Goal: Information Seeking & Learning: Learn about a topic

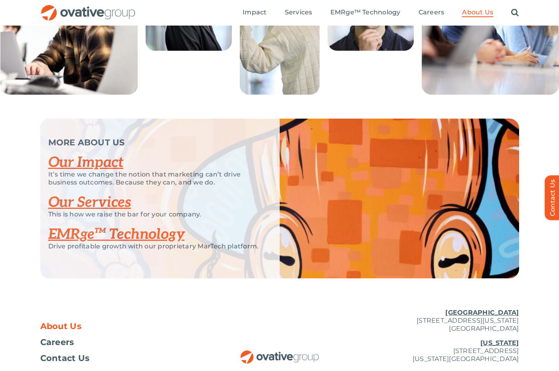
scroll to position [1588, 0]
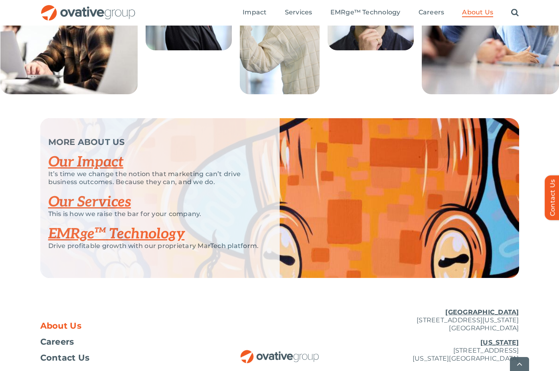
click at [109, 171] on link "Our Impact" at bounding box center [85, 162] width 75 height 18
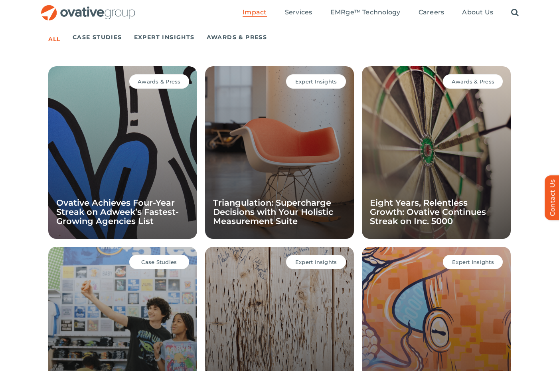
scroll to position [563, 0]
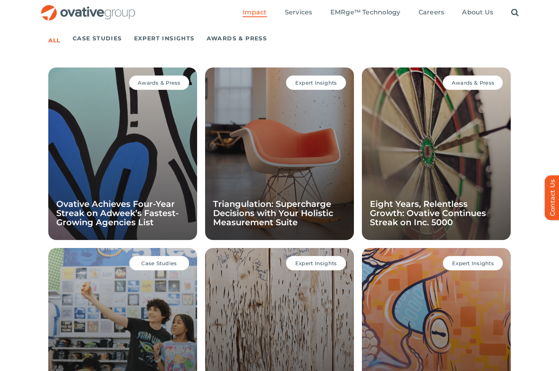
click at [83, 168] on div "Awards & Press Ovative Achieves Four-Year Streak on Adweek’s Fastest-Growing Ag…" at bounding box center [122, 153] width 149 height 172
click at [150, 79] on div "Awards & Press" at bounding box center [159, 82] width 60 height 14
click at [297, 53] on div "All Case Studies Expert Insights Awards & Press Awards & Press Ovative Achieves…" at bounding box center [279, 235] width 463 height 420
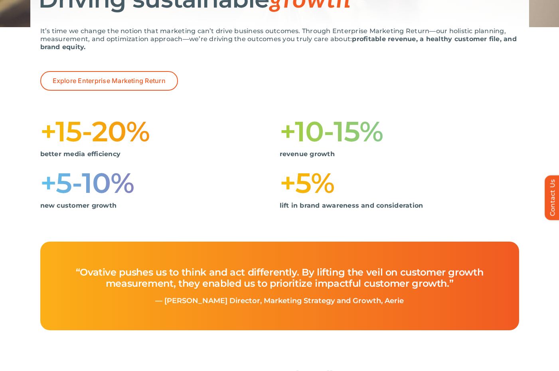
scroll to position [0, 0]
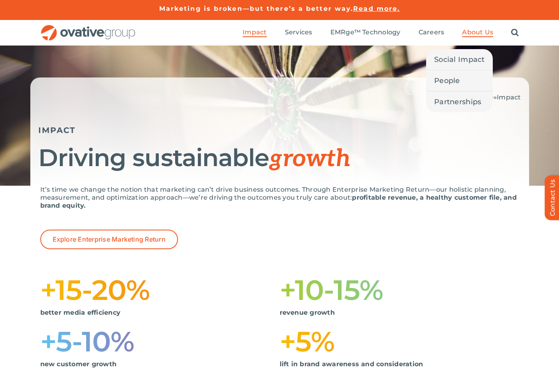
click at [469, 36] on span "About Us" at bounding box center [477, 32] width 31 height 8
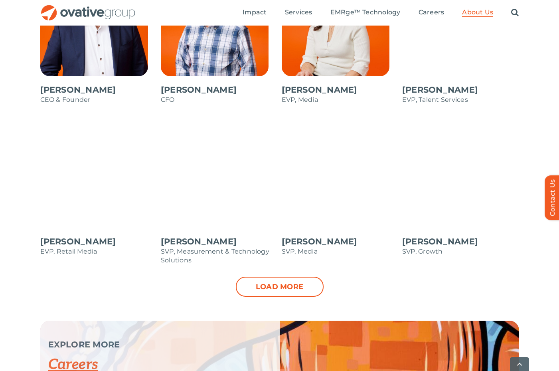
scroll to position [774, 0]
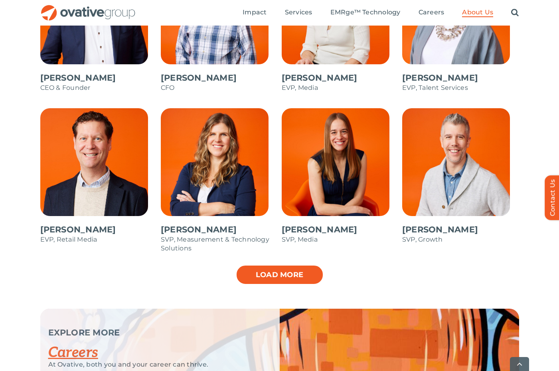
click at [281, 271] on link "Load more" at bounding box center [280, 275] width 88 height 20
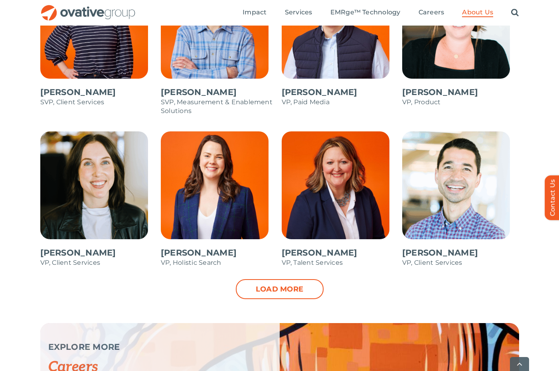
scroll to position [1077, 0]
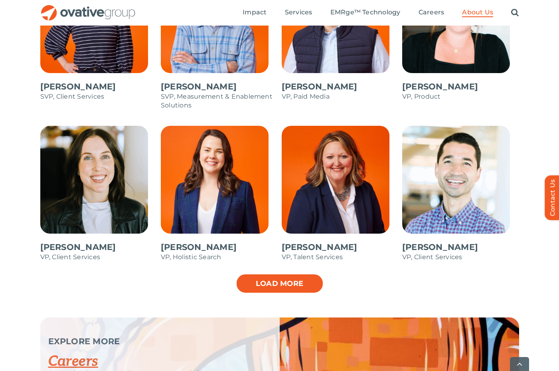
click at [257, 287] on link "Load more" at bounding box center [280, 283] width 88 height 20
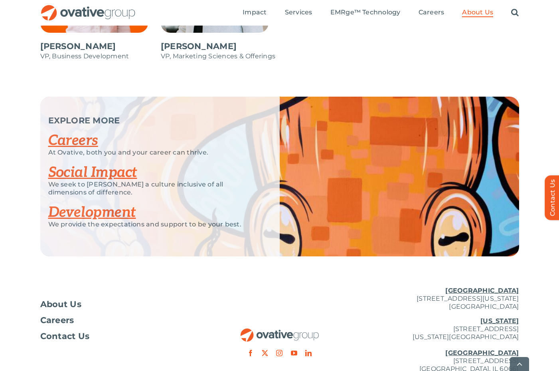
scroll to position [1478, 0]
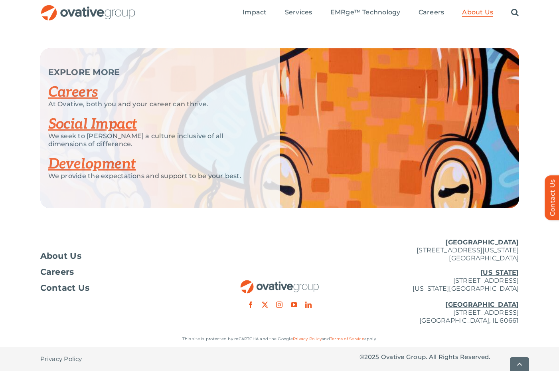
click at [66, 123] on link "Social Impact" at bounding box center [92, 124] width 89 height 18
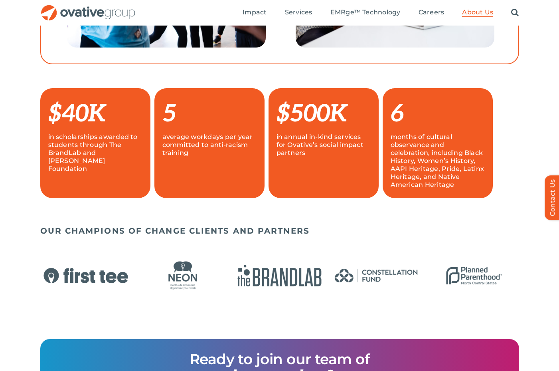
scroll to position [493, 0]
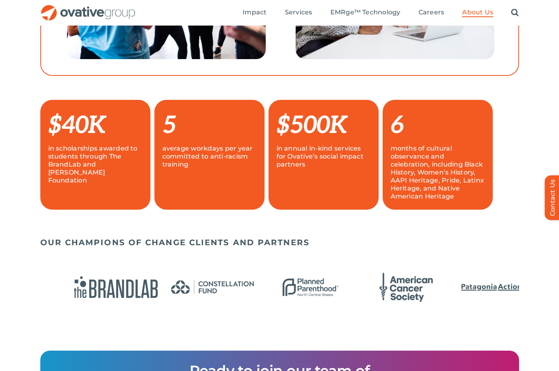
click at [511, 272] on img "6 / 24" at bounding box center [503, 287] width 92 height 38
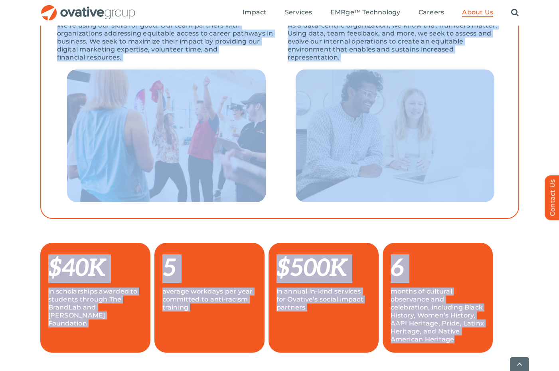
scroll to position [399, 0]
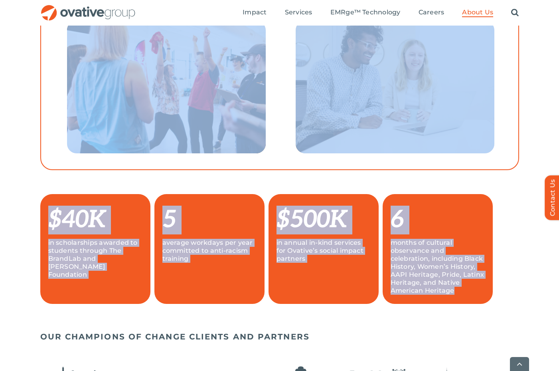
drag, startPoint x: 39, startPoint y: 55, endPoint x: 471, endPoint y: 293, distance: 492.5
copy div "SOCIAL IMPACT Supporting pathways for collective success We are change-makers. …"
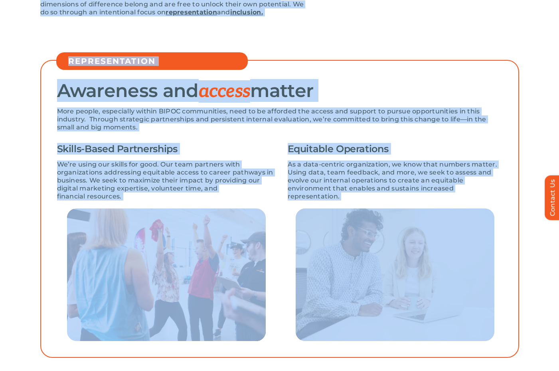
scroll to position [0, 0]
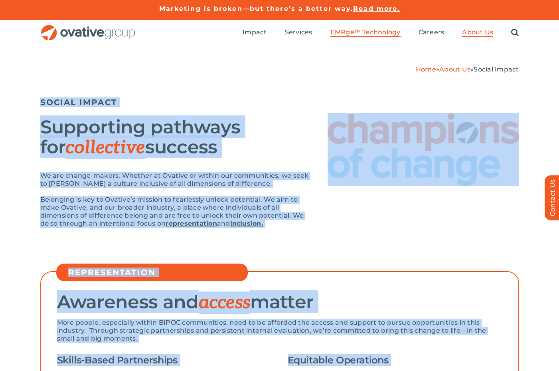
click at [363, 34] on span "EMRge™ Technology" at bounding box center [366, 32] width 70 height 8
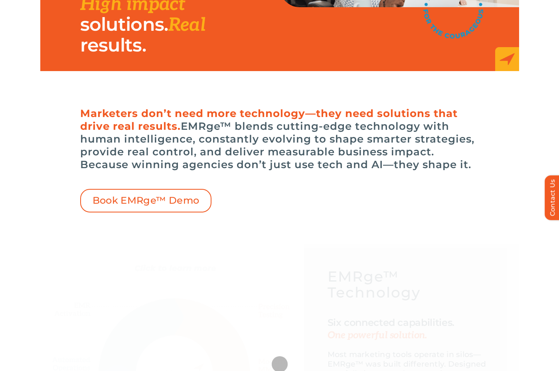
scroll to position [148, 0]
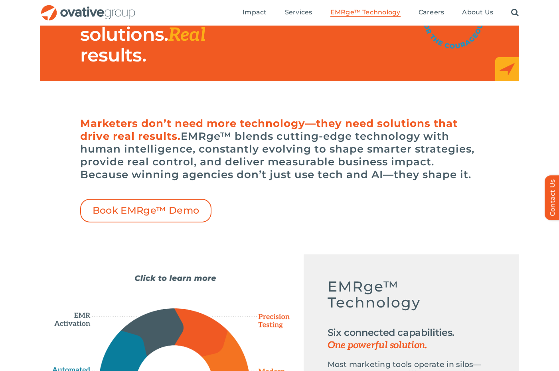
click at [239, 88] on div "Home » EMRge Technology Human expertise. High impact solutions. Real results." at bounding box center [279, 5] width 559 height 216
click at [234, 117] on h6 "Marketers don’t need more technology—they need solutions that drive real result…" at bounding box center [279, 149] width 399 height 64
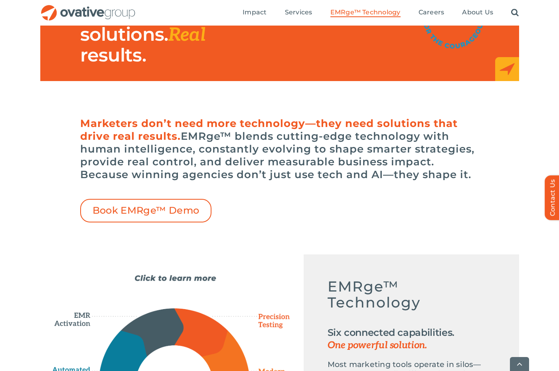
click at [234, 117] on h6 "Marketers don’t need more technology—they need solutions that drive real result…" at bounding box center [279, 149] width 399 height 64
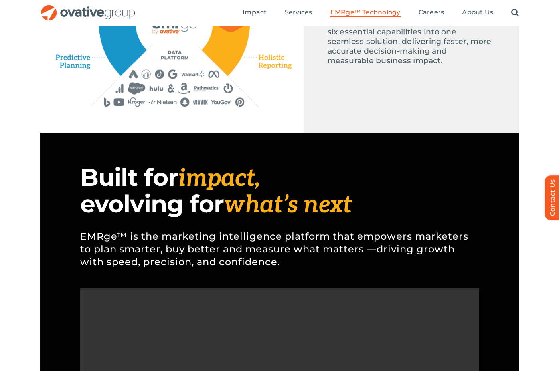
scroll to position [0, 0]
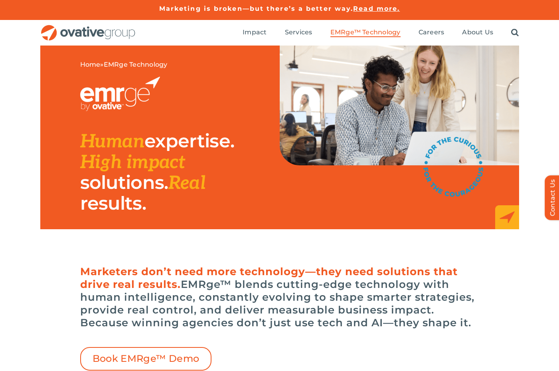
click at [80, 284] on span "Marketers don’t need more technology—they need solutions that drive real result…" at bounding box center [269, 278] width 378 height 26
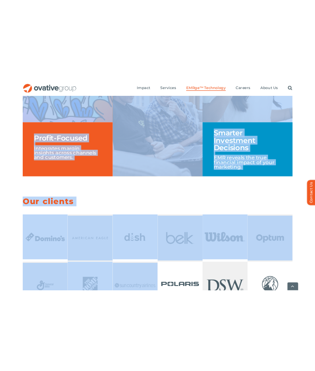
scroll to position [1443, 0]
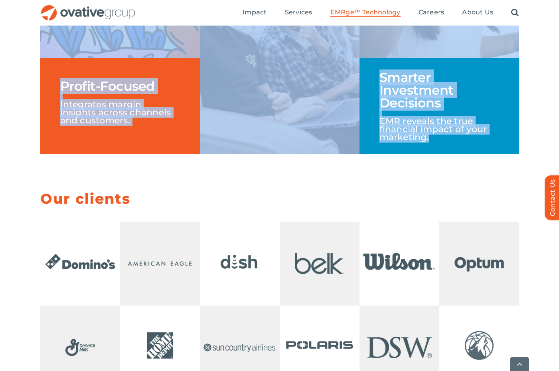
drag, startPoint x: 80, startPoint y: 143, endPoint x: 499, endPoint y: 180, distance: 420.7
click at [499, 180] on div "Home » EMRge Technology Human expertise. High impact solutions. Real results. M…" at bounding box center [279, 8] width 535 height 2810
copy div "Human expertise. High impact solutions. Real results. Marketers don’t need more…"
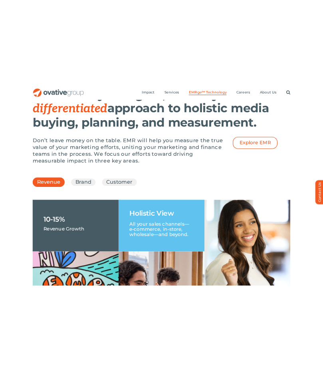
scroll to position [1065, 0]
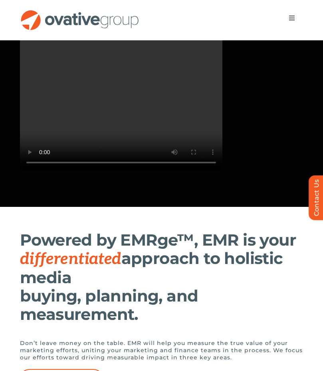
click at [201, 248] on h1 "Powered by EMRge™, EMR is your differentiated approach to holistic media buying…" at bounding box center [161, 277] width 283 height 93
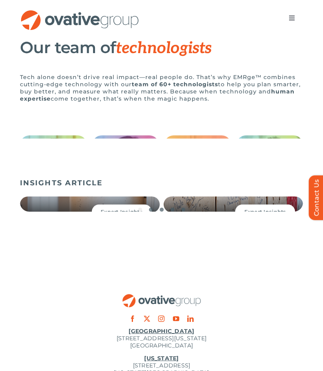
scroll to position [2106, 0]
